Goal: Information Seeking & Learning: Learn about a topic

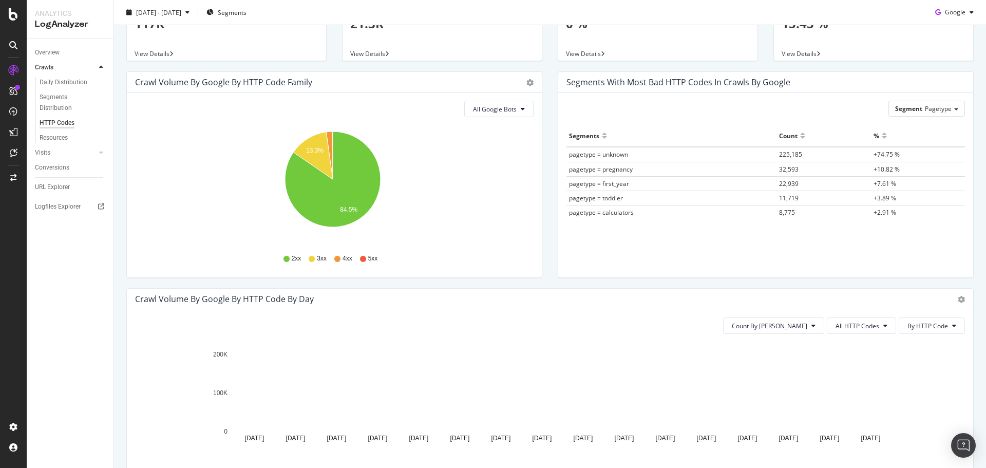
scroll to position [103, 0]
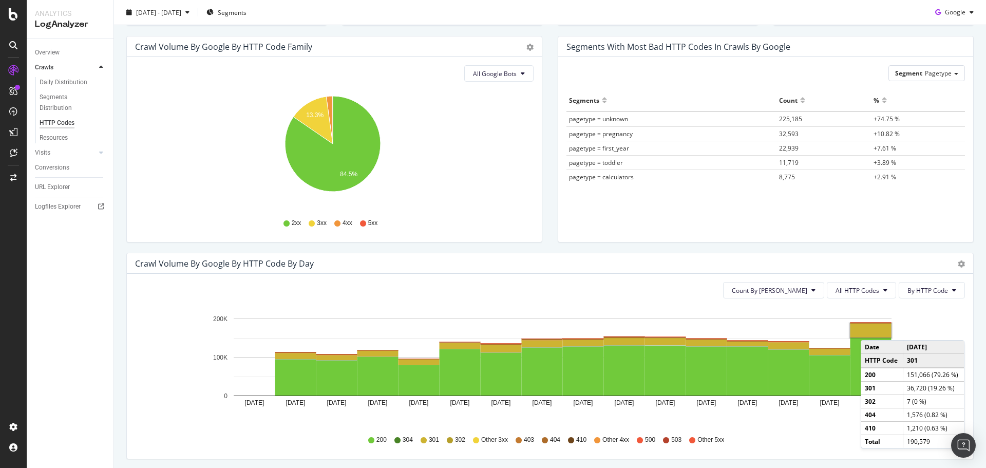
click at [871, 330] on rect "A chart." at bounding box center [871, 331] width 41 height 14
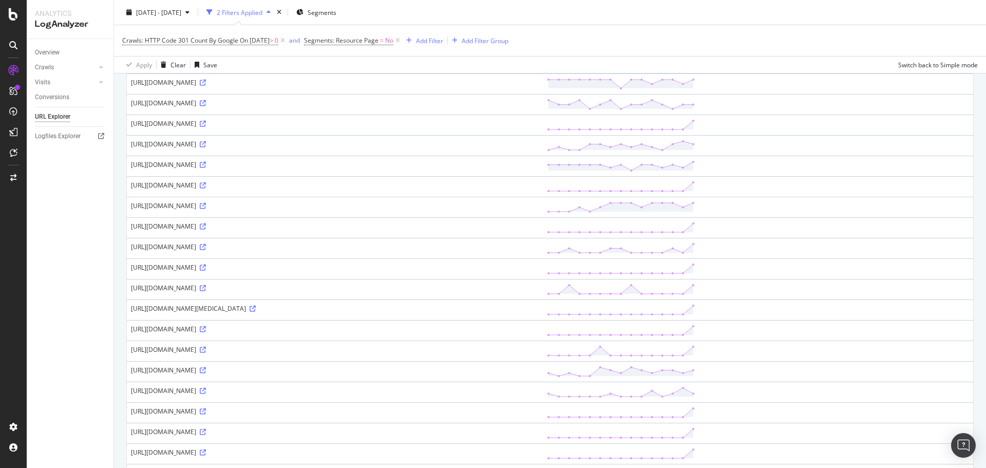
scroll to position [205, 0]
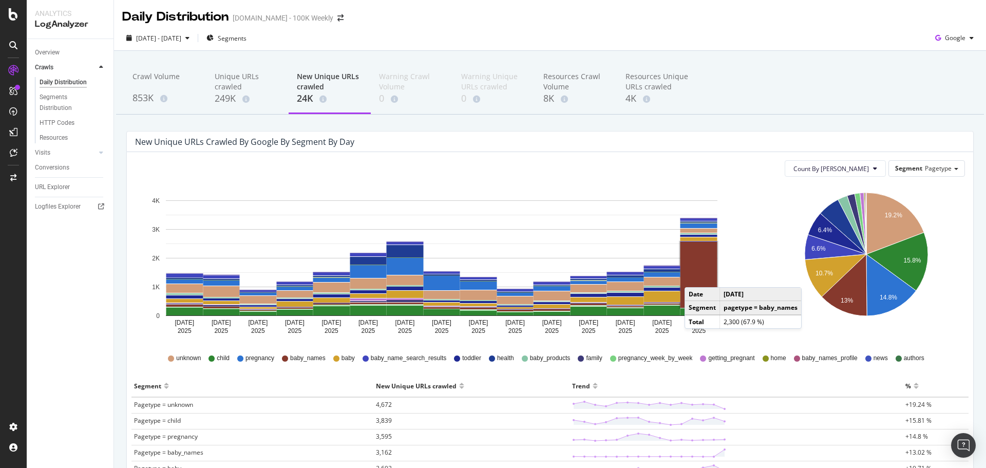
click at [695, 277] on rect "A chart." at bounding box center [699, 275] width 37 height 66
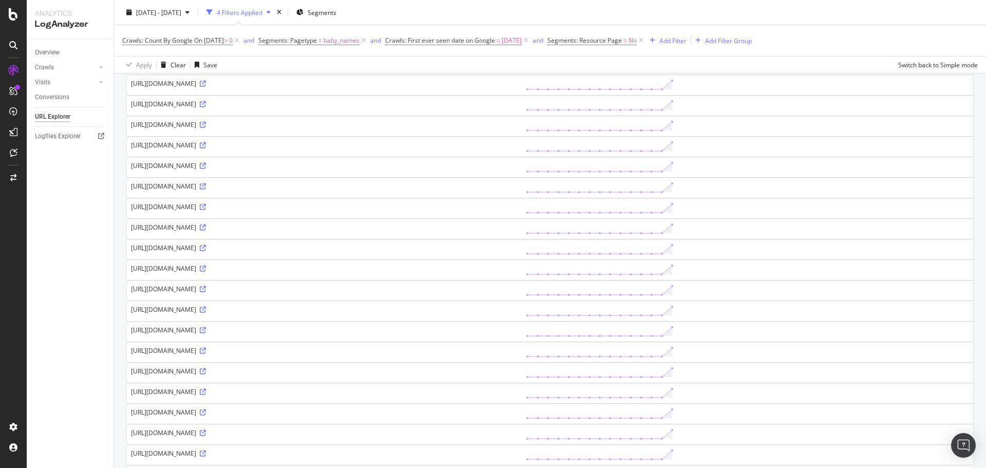
scroll to position [746, 0]
click at [206, 249] on icon at bounding box center [203, 246] width 6 height 6
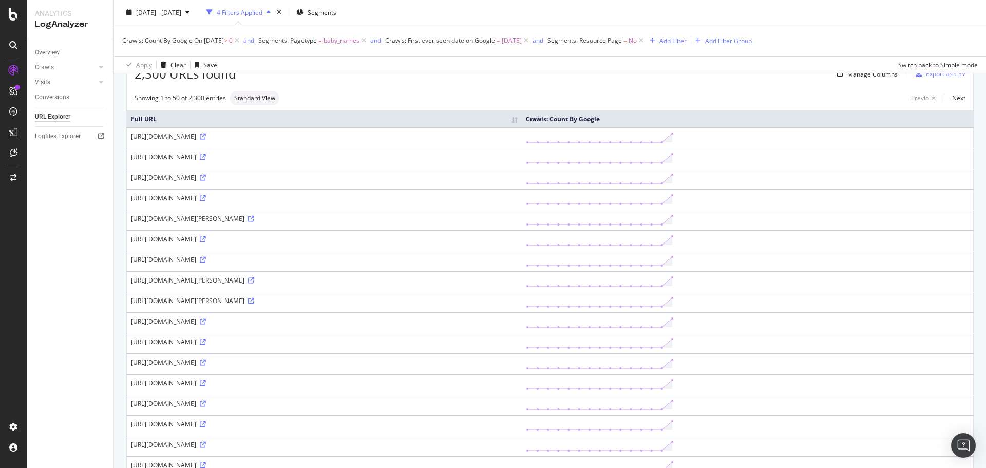
scroll to position [0, 0]
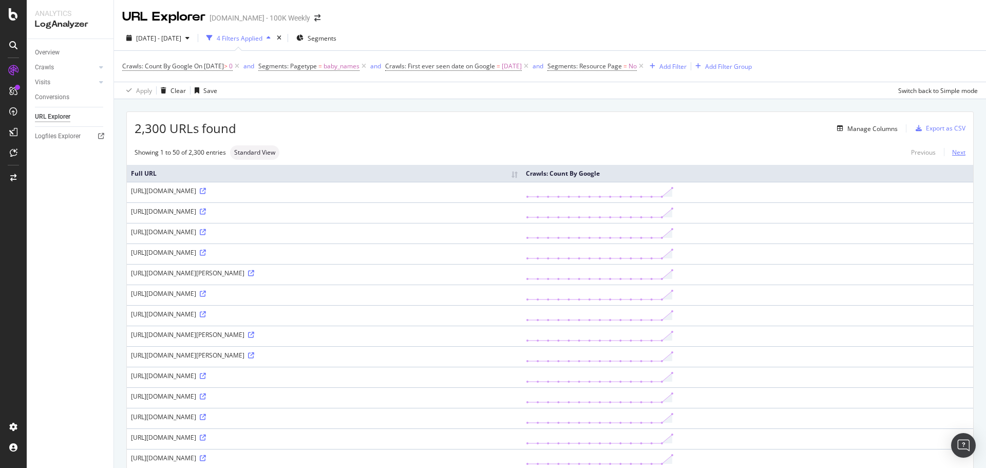
click at [944, 152] on link "Next" at bounding box center [955, 152] width 22 height 15
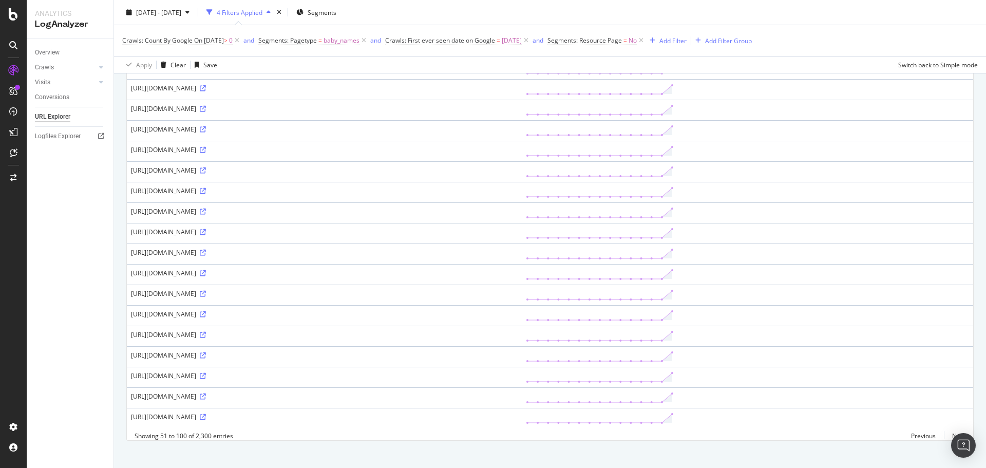
scroll to position [797, 0]
